Goal: Information Seeking & Learning: Learn about a topic

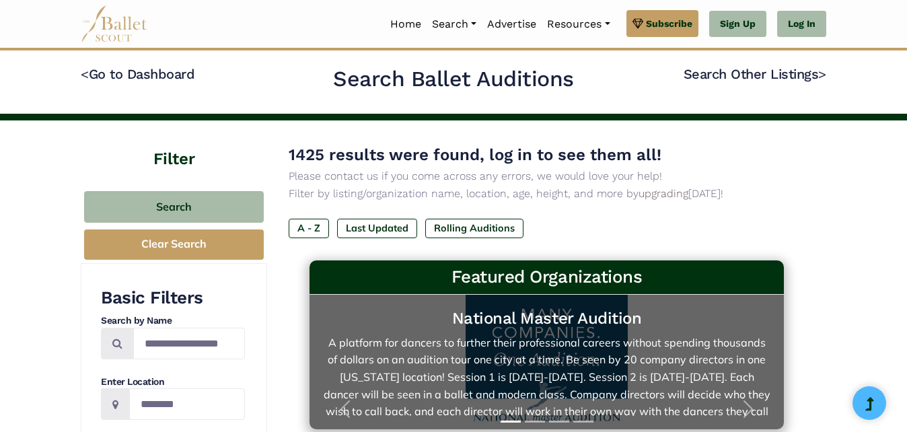
scroll to position [22, 0]
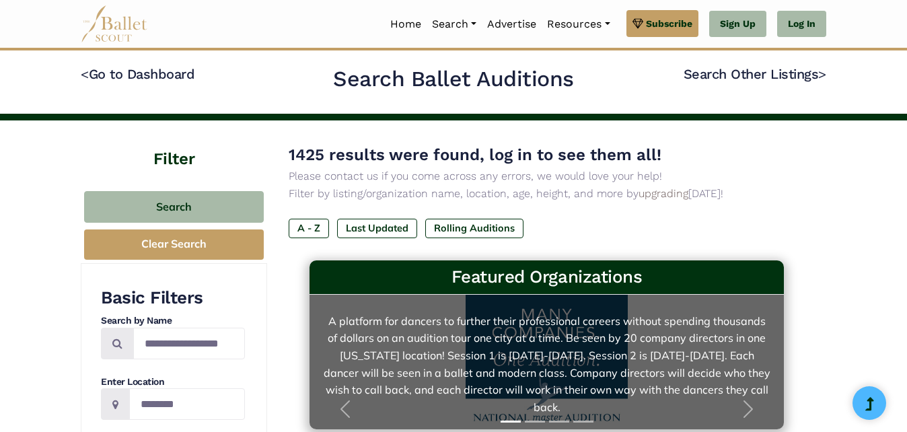
click at [541, 314] on link "National Master Audition A platform for dancers to further their professional c…" at bounding box center [547, 362] width 448 height 108
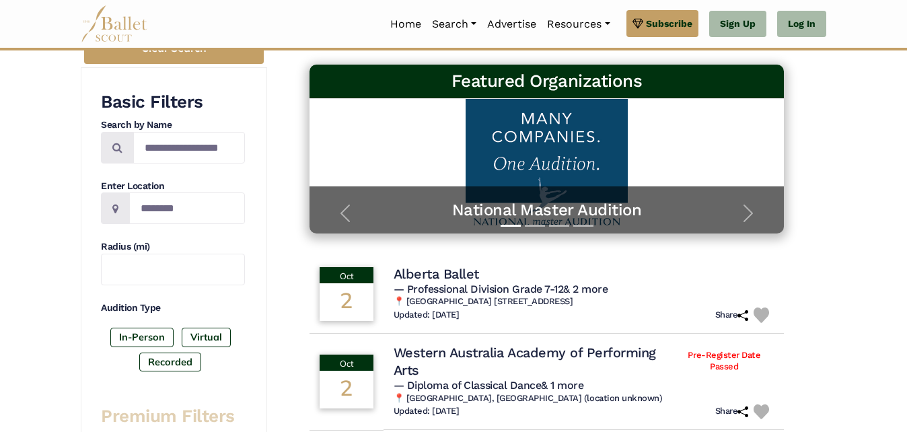
scroll to position [196, 0]
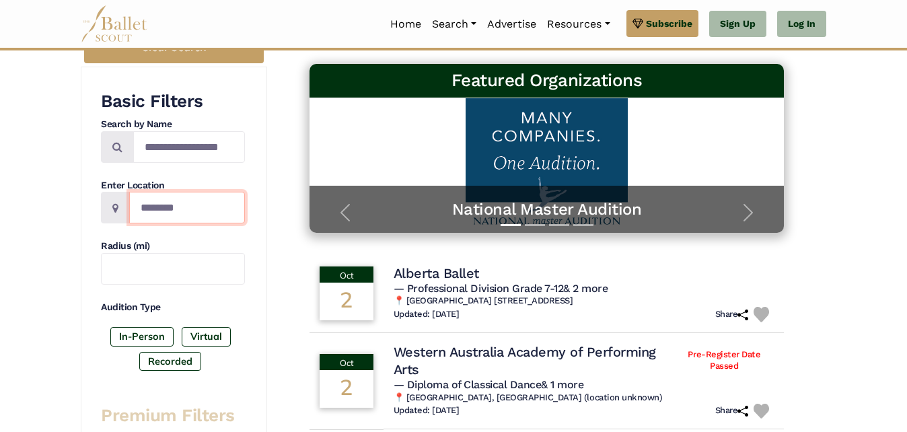
click at [200, 210] on input "Location" at bounding box center [187, 208] width 116 height 32
type input "******"
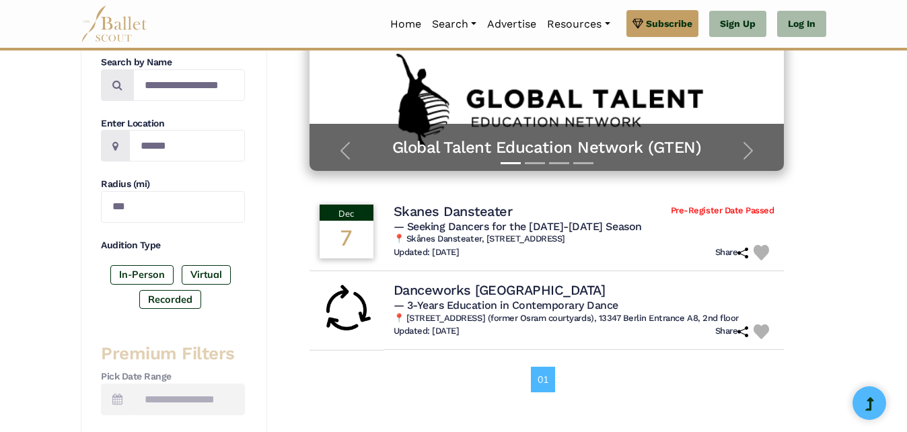
scroll to position [256, 0]
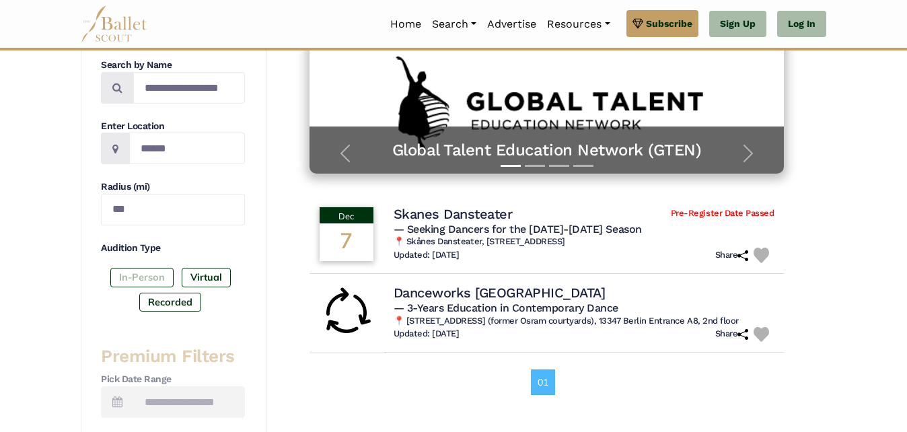
click at [141, 275] on label "In-Person" at bounding box center [141, 277] width 63 height 19
click at [197, 147] on input "******" at bounding box center [187, 149] width 116 height 32
type input "*"
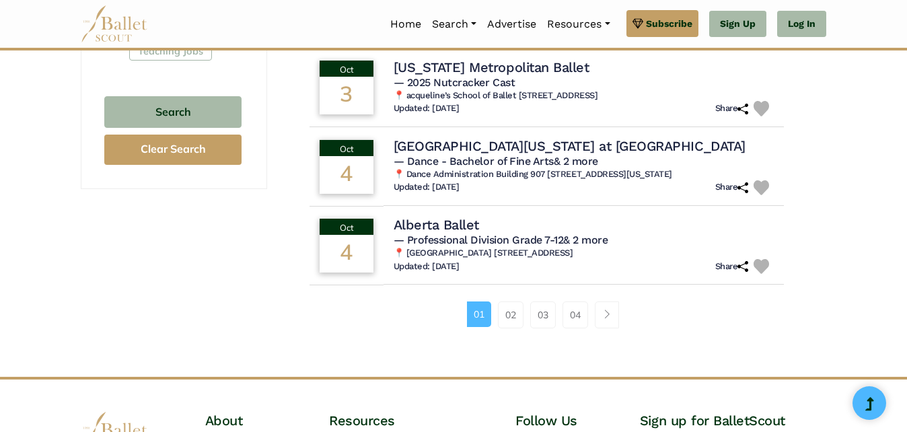
scroll to position [955, 0]
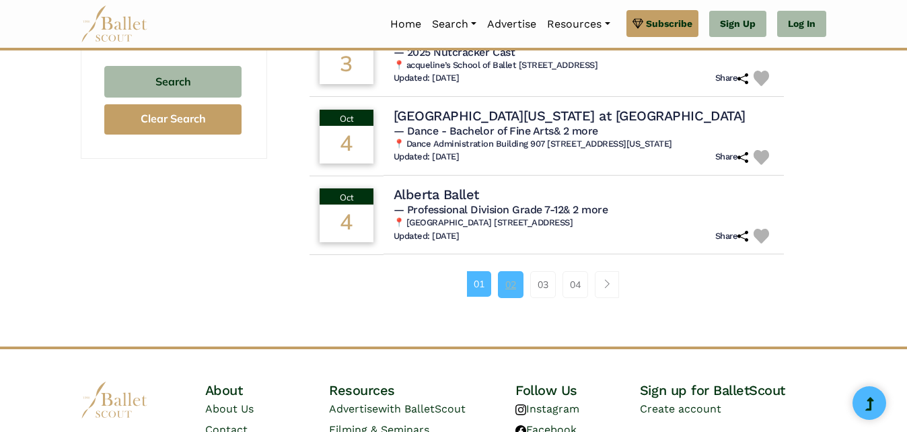
click at [514, 298] on link "02" at bounding box center [511, 284] width 26 height 27
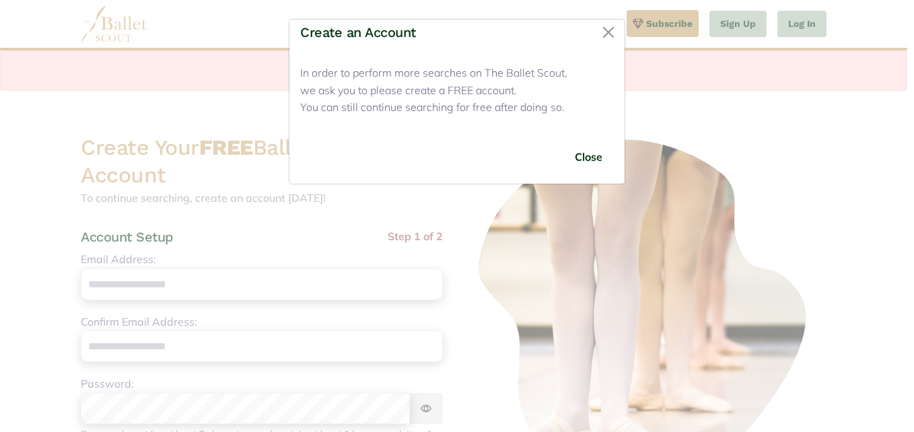
click at [606, 46] on div "Create an Account" at bounding box center [456, 37] width 335 height 34
